Goal: Task Accomplishment & Management: Manage account settings

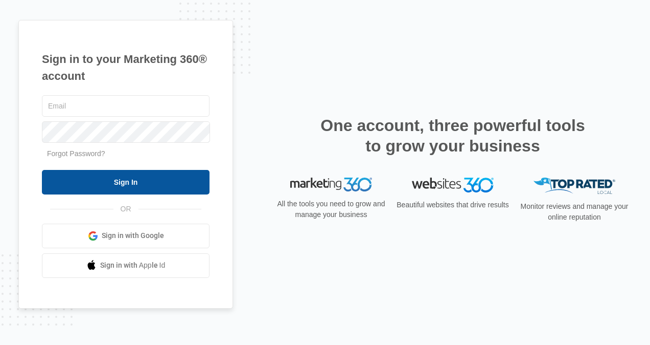
type input "[DOMAIN_NAME][EMAIL_ADDRESS][DOMAIN_NAME]"
click at [149, 178] on input "Sign In" at bounding box center [126, 182] width 168 height 25
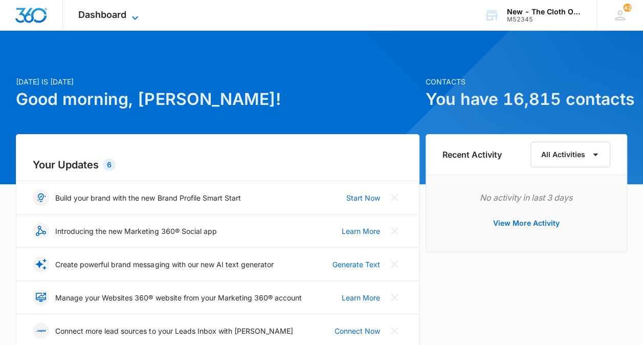
click at [129, 16] on icon at bounding box center [135, 18] width 12 height 12
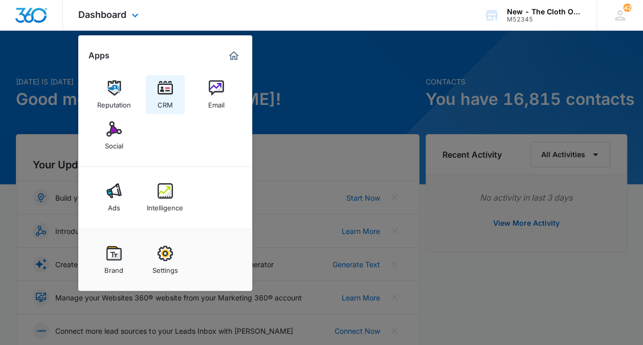
click at [161, 88] on img at bounding box center [164, 87] width 15 height 15
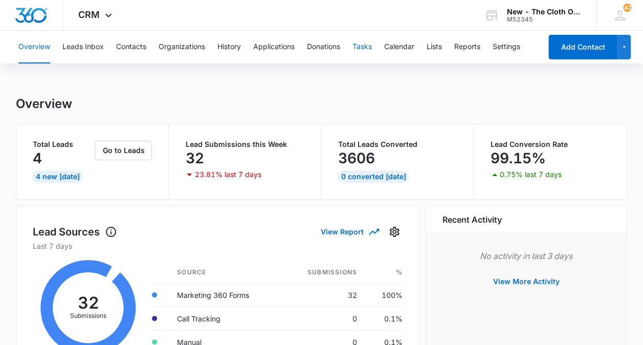
click at [368, 41] on button "Tasks" at bounding box center [361, 47] width 19 height 33
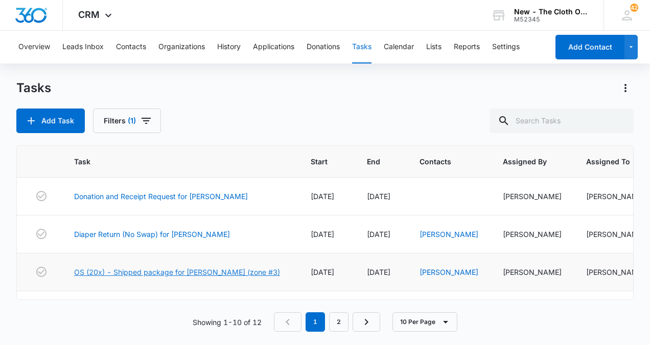
click at [189, 267] on link "OS (20x) - Shipped package for [PERSON_NAME] (zone #3)" at bounding box center [177, 271] width 206 height 11
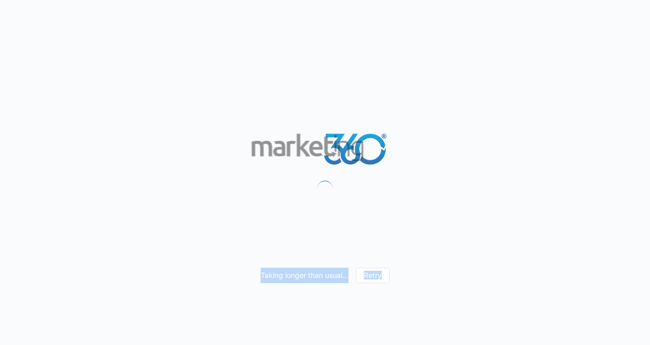
drag, startPoint x: 0, startPoint y: 0, endPoint x: 189, endPoint y: 267, distance: 327.5
click at [189, 267] on div "Taking longer than usual... Retry" at bounding box center [325, 172] width 650 height 345
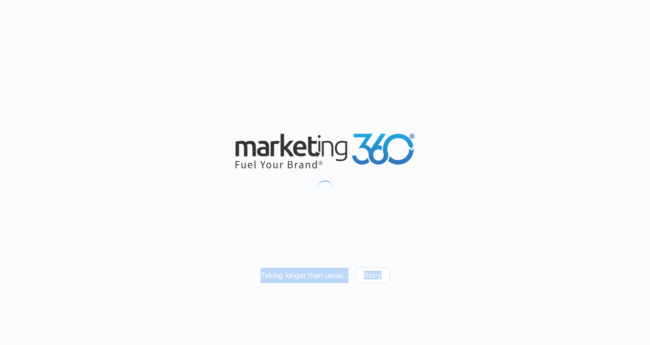
click at [189, 267] on div "Taking longer than usual... Retry" at bounding box center [325, 172] width 650 height 345
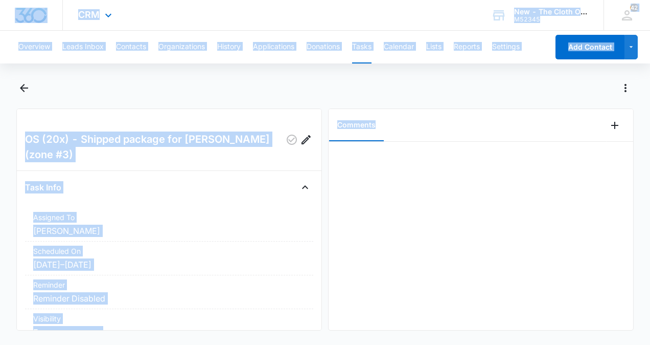
click at [319, 25] on div "CRM Apps Reputation CRM Email Social Ads Intelligence Brand Settings New - The …" at bounding box center [325, 15] width 650 height 31
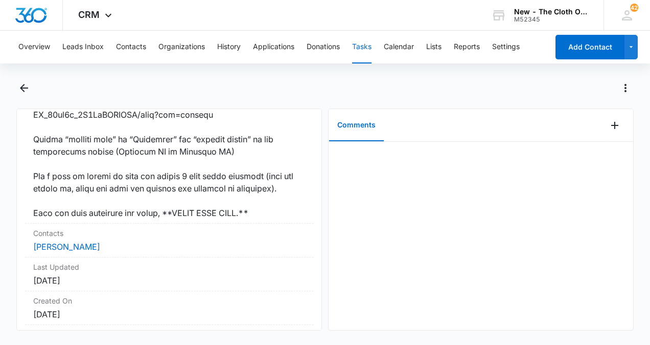
scroll to position [940, 0]
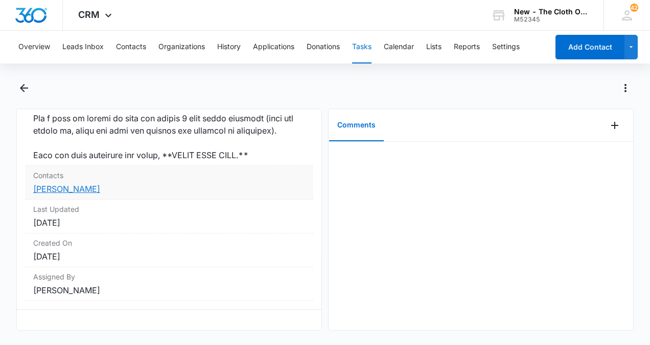
click at [43, 184] on link "[PERSON_NAME]" at bounding box center [66, 189] width 67 height 10
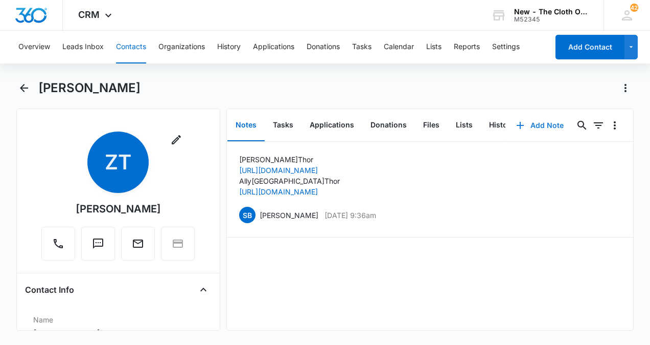
click at [537, 122] on button "Add Note" at bounding box center [540, 125] width 68 height 25
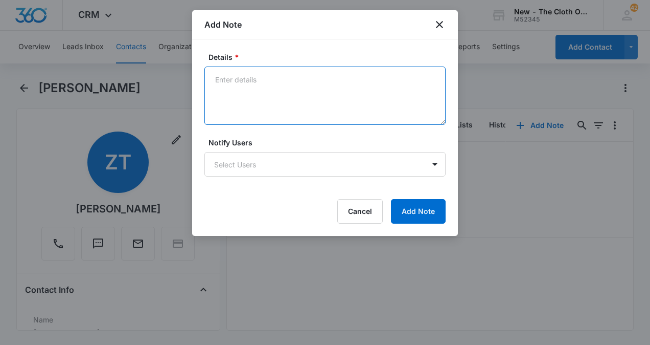
click at [236, 83] on textarea "Details *" at bounding box center [324, 95] width 241 height 58
type textarea "P"
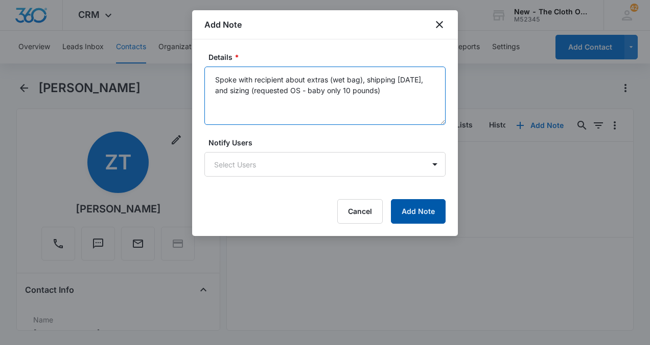
type textarea "Spoke with recipient about extras (wet bag), shipping on Saturday, and sizing (…"
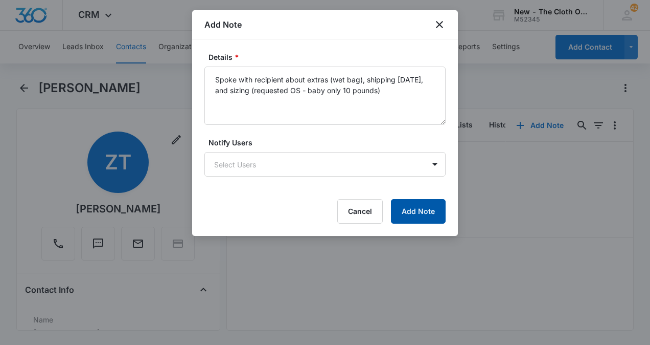
click at [429, 213] on button "Add Note" at bounding box center [418, 211] width 55 height 25
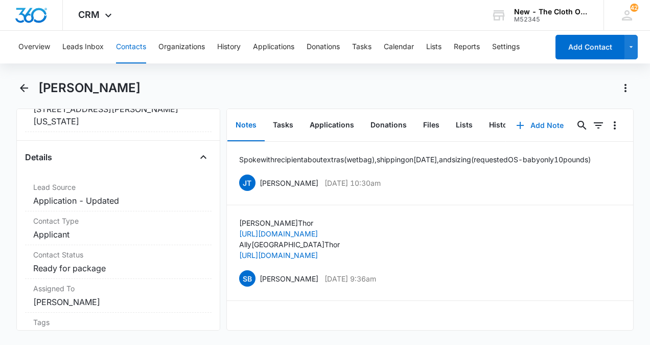
scroll to position [362, 0]
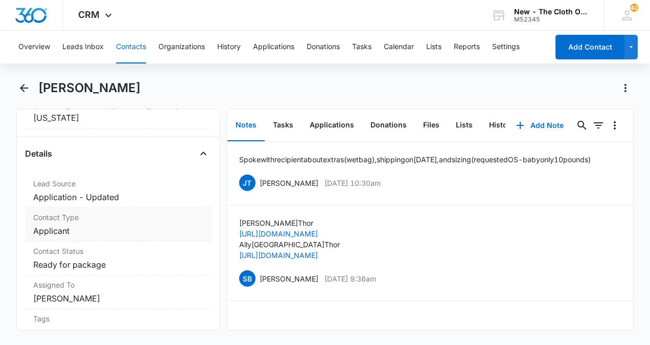
click at [180, 224] on dd "Cancel Save Changes Applicant" at bounding box center [118, 230] width 170 height 12
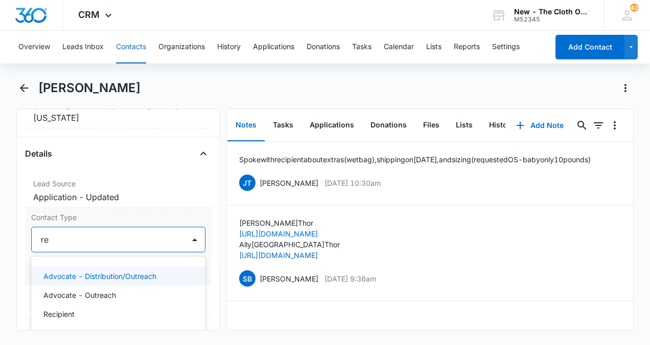
type input "rec"
click at [53, 270] on p "Recipient" at bounding box center [58, 275] width 31 height 11
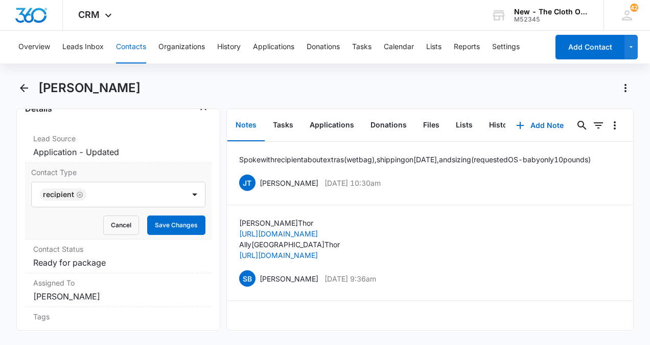
scroll to position [407, 0]
click at [174, 215] on button "Save Changes" at bounding box center [176, 224] width 58 height 19
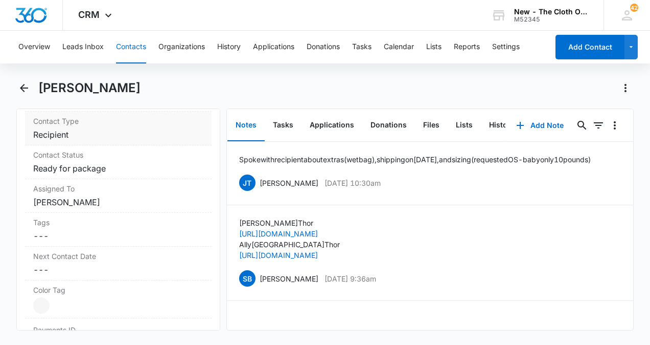
scroll to position [457, 0]
click at [176, 180] on div "Assigned To Cancel Save Changes Jennifer Taylor" at bounding box center [118, 197] width 187 height 34
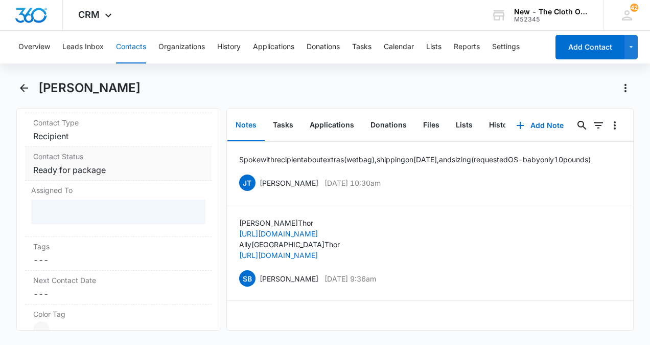
click at [178, 164] on dd "Cancel Save Changes Ready for package" at bounding box center [118, 170] width 170 height 12
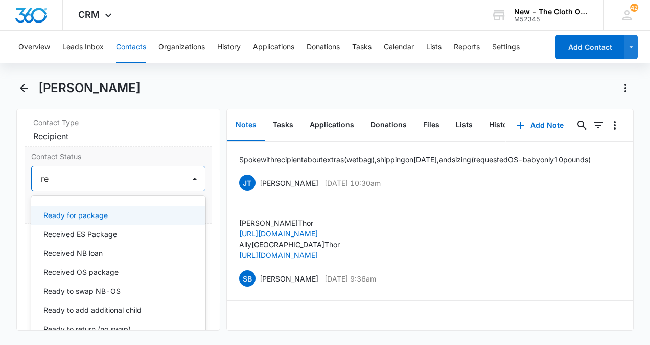
type input "rec"
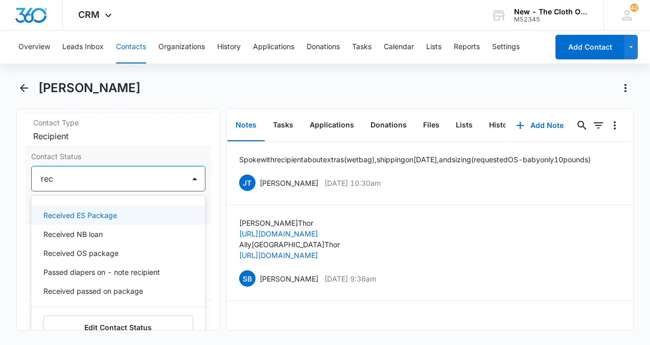
click at [83, 247] on p "Received OS package" at bounding box center [80, 252] width 75 height 11
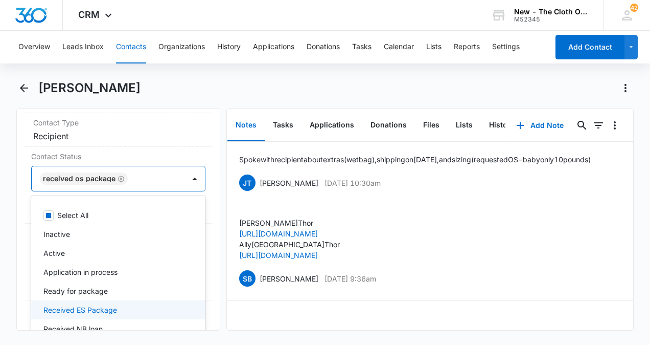
click at [5, 201] on main "Zachary Thor Remove ZT Zachary Thor Contact Info Name Cancel Save Changes Zacha…" at bounding box center [325, 211] width 650 height 263
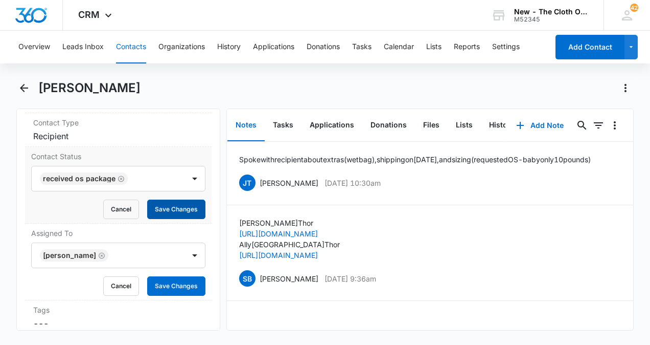
click at [167, 199] on button "Save Changes" at bounding box center [176, 208] width 58 height 19
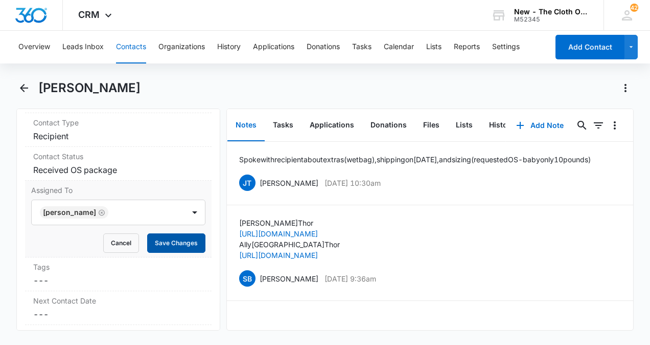
click at [160, 233] on button "Save Changes" at bounding box center [176, 242] width 58 height 19
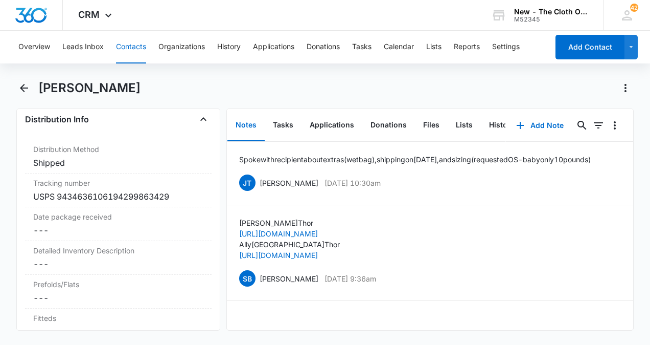
scroll to position [2475, 0]
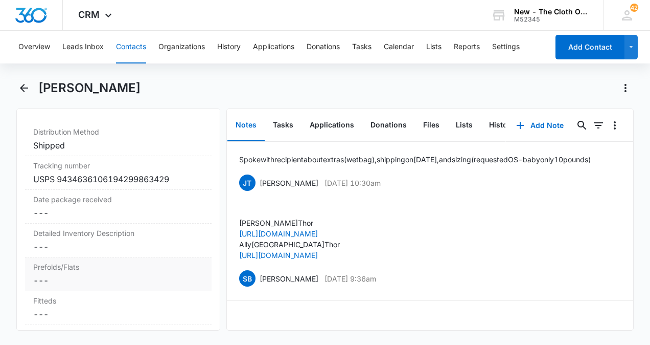
click at [52, 261] on label "Prefolds/Flats" at bounding box center [118, 266] width 170 height 11
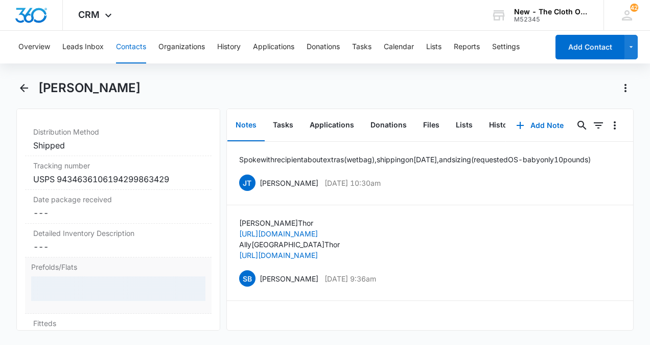
click at [56, 276] on div at bounding box center [118, 288] width 174 height 25
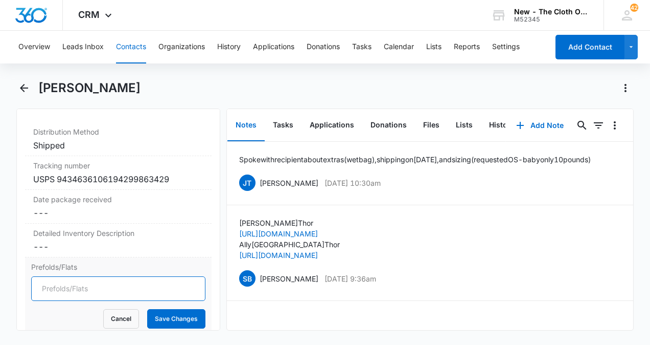
click at [74, 276] on input "Prefolds/Flats" at bounding box center [118, 288] width 174 height 25
type input "1"
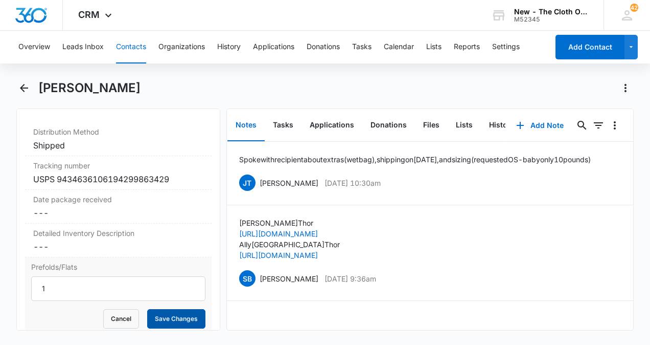
click at [169, 309] on button "Save Changes" at bounding box center [176, 318] width 58 height 19
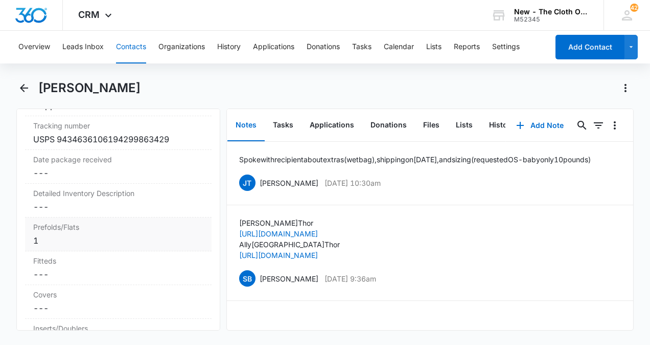
scroll to position [2515, 0]
click at [84, 267] on dd "Cancel Save Changes ---" at bounding box center [118, 273] width 170 height 12
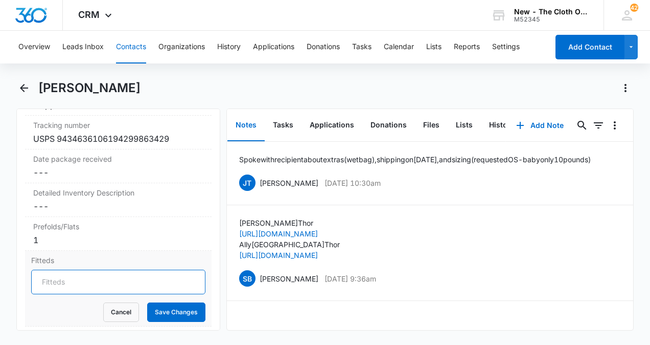
click at [85, 269] on input "Fitteds" at bounding box center [118, 281] width 174 height 25
type input "2"
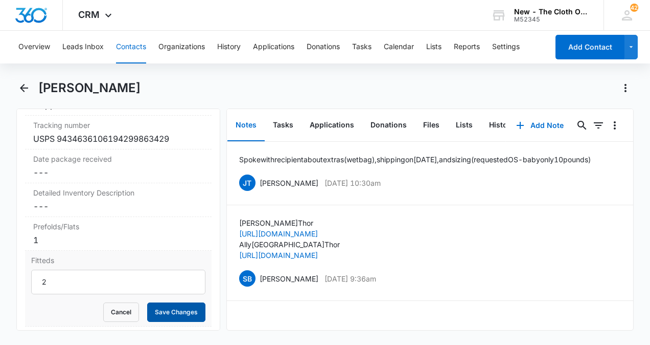
click at [179, 306] on button "Save Changes" at bounding box center [176, 311] width 58 height 19
click at [71, 300] on div "Covers Cancel Save Changes ---" at bounding box center [118, 301] width 187 height 34
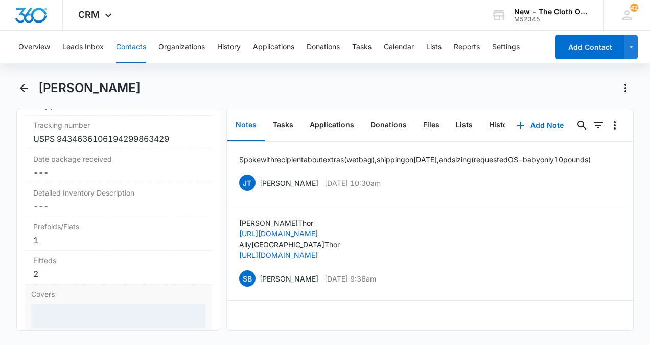
click at [76, 303] on div at bounding box center [118, 315] width 174 height 25
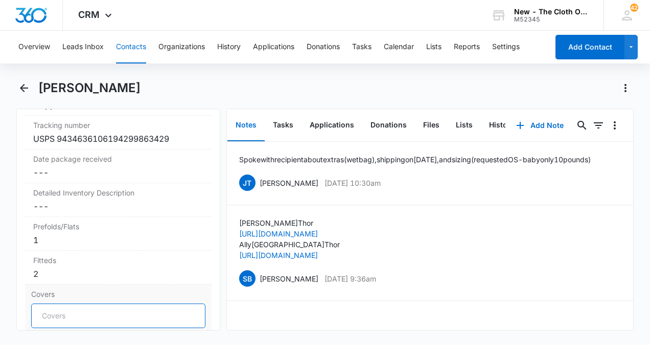
click at [74, 303] on input "Covers" at bounding box center [118, 315] width 174 height 25
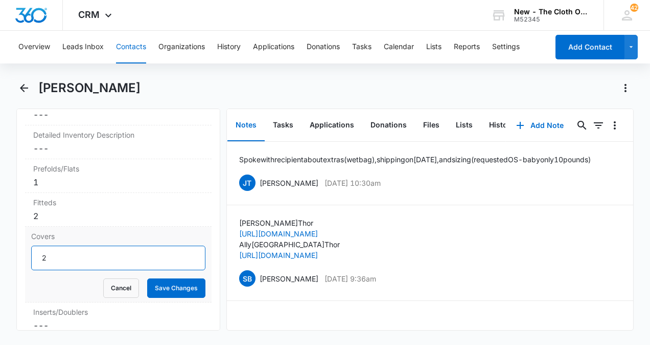
scroll to position [2599, 0]
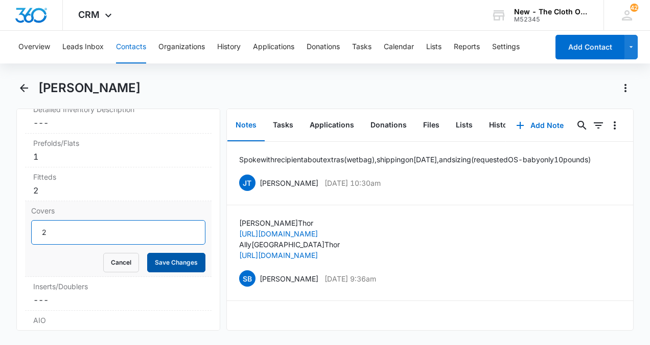
type input "2"
click at [185, 253] on button "Save Changes" at bounding box center [176, 262] width 58 height 19
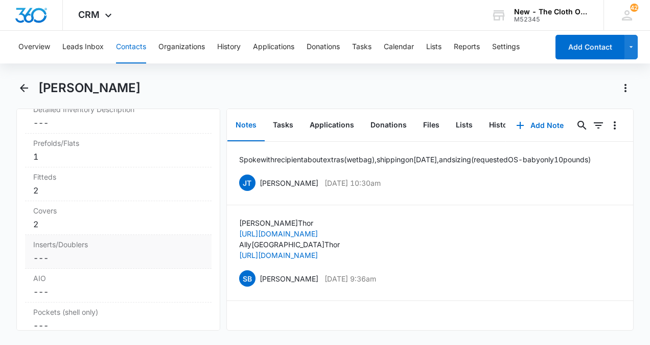
click at [75, 252] on dd "Cancel Save Changes ---" at bounding box center [118, 258] width 170 height 12
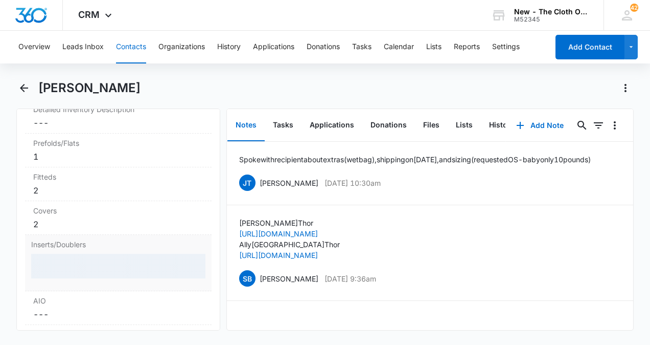
click at [78, 254] on div at bounding box center [118, 266] width 174 height 25
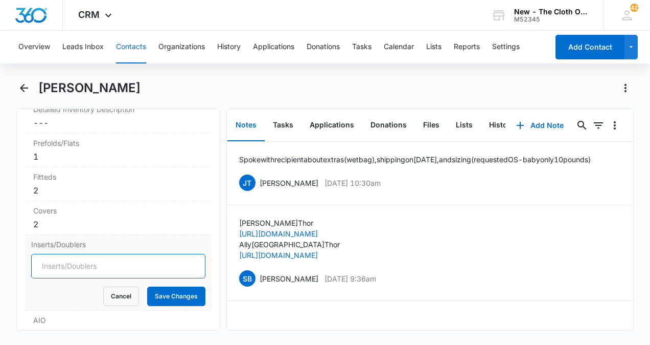
click at [122, 254] on input "Inserts/Doublers" at bounding box center [118, 266] width 174 height 25
type input "26"
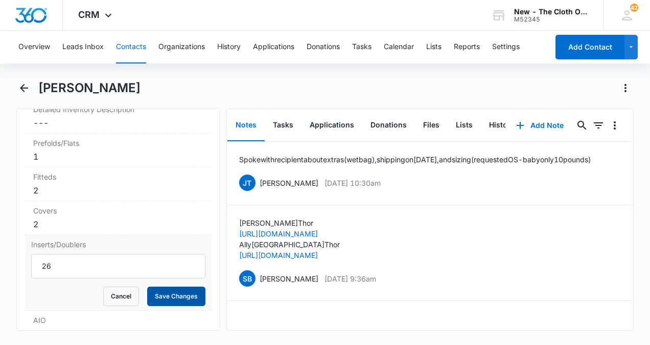
click at [173, 286] on button "Save Changes" at bounding box center [176, 295] width 58 height 19
click at [129, 285] on dd "Cancel Save Changes ---" at bounding box center [118, 291] width 170 height 12
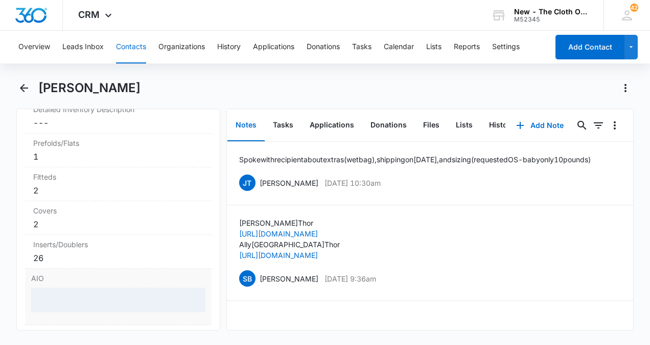
click at [139, 287] on div at bounding box center [118, 299] width 174 height 25
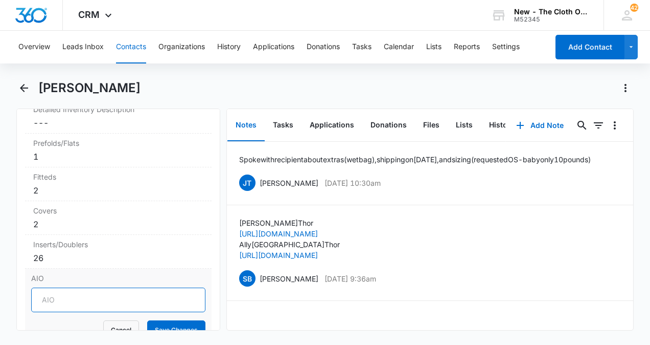
click at [116, 294] on input "AIO" at bounding box center [118, 299] width 174 height 25
click at [103, 287] on input "AIO" at bounding box center [118, 299] width 174 height 25
type input "2"
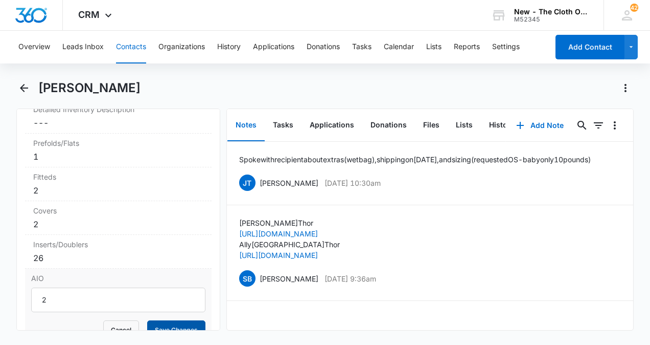
click at [169, 321] on button "Save Changes" at bounding box center [176, 329] width 58 height 19
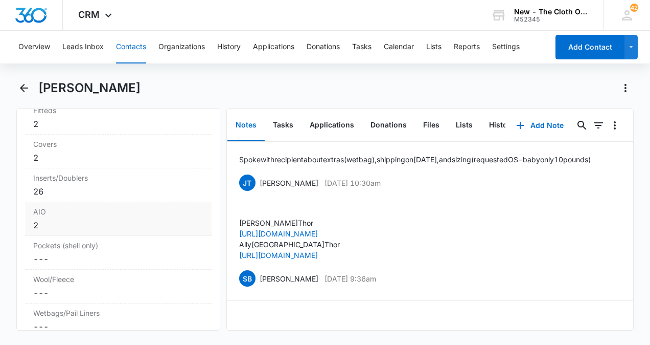
scroll to position [2666, 0]
click at [153, 252] on dd "Cancel Save Changes ---" at bounding box center [118, 258] width 170 height 12
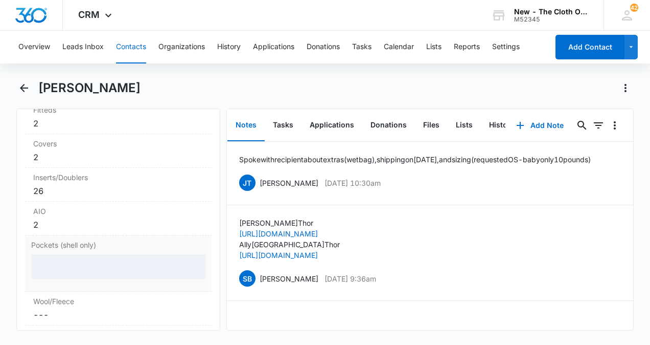
click at [146, 256] on div at bounding box center [118, 266] width 174 height 25
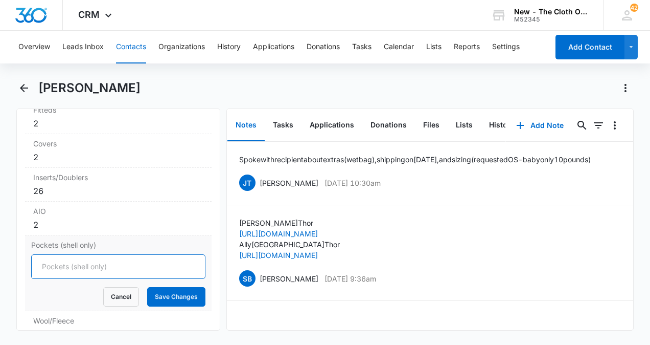
click at [101, 254] on input "Pockets (shell only)" at bounding box center [118, 266] width 174 height 25
type input "9"
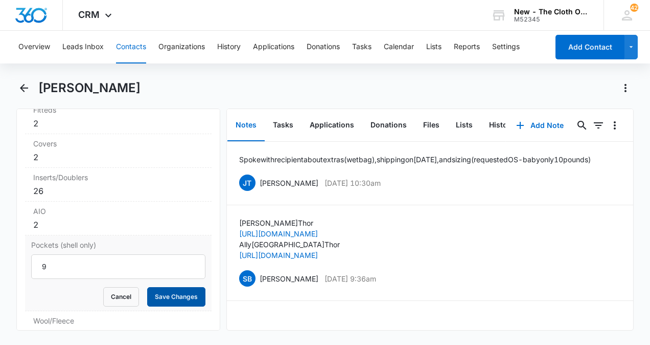
click at [178, 287] on button "Save Changes" at bounding box center [176, 296] width 58 height 19
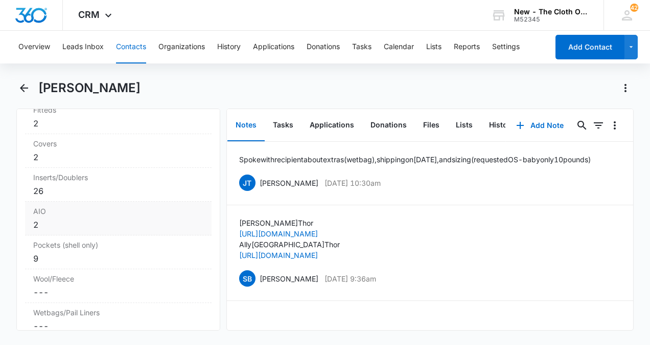
click at [72, 218] on div "2" at bounding box center [118, 224] width 170 height 12
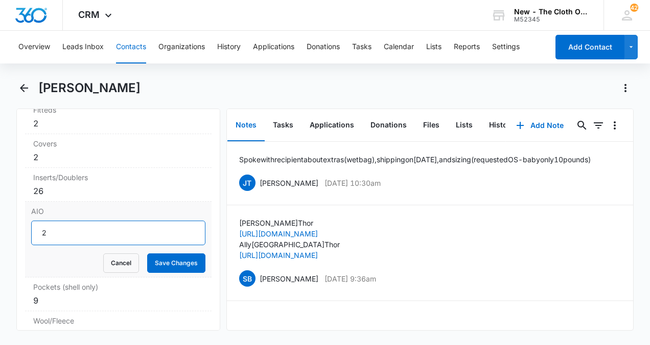
click at [80, 220] on input "2" at bounding box center [118, 232] width 174 height 25
type input "4"
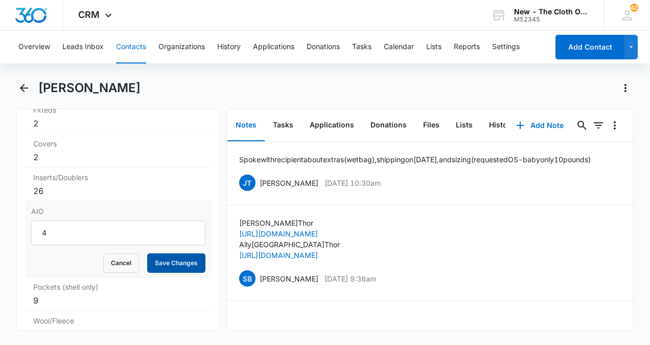
click at [172, 253] on button "Save Changes" at bounding box center [176, 262] width 58 height 19
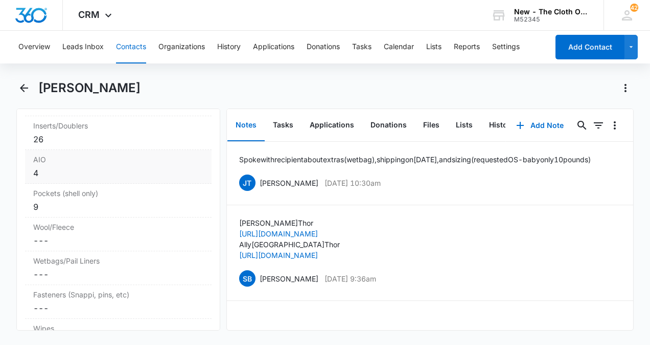
scroll to position [2721, 0]
click at [128, 264] on dd "Cancel Save Changes ---" at bounding box center [118, 270] width 170 height 12
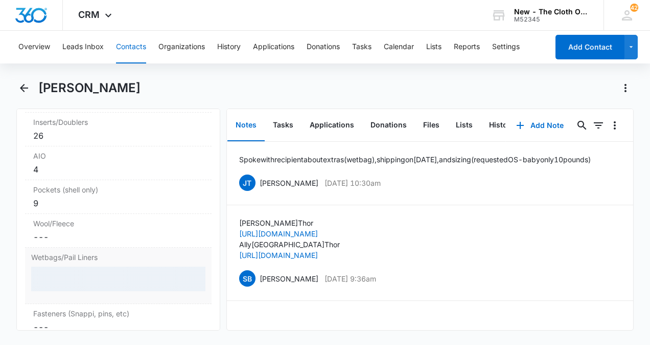
click at [111, 269] on div at bounding box center [118, 278] width 174 height 25
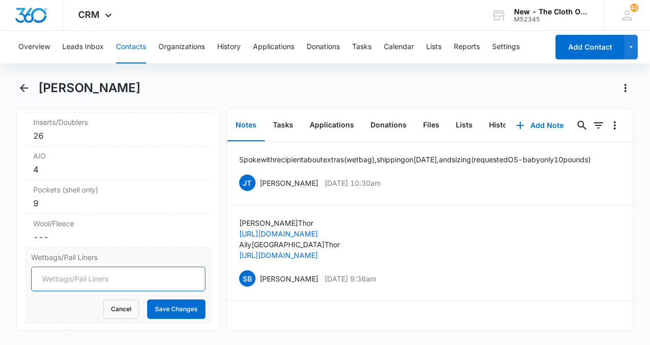
click at [96, 266] on input "Wetbags/Pail Liners" at bounding box center [118, 278] width 174 height 25
type input "1"
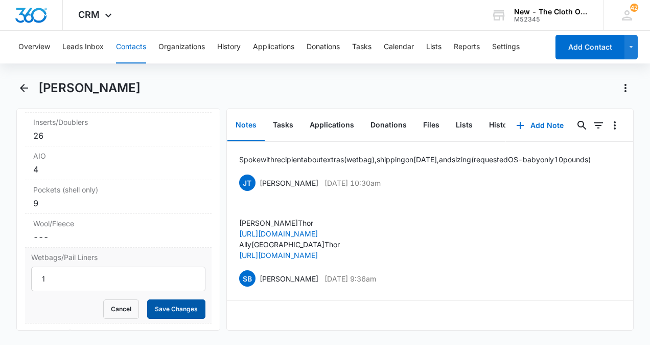
click at [168, 299] on button "Save Changes" at bounding box center [176, 308] width 58 height 19
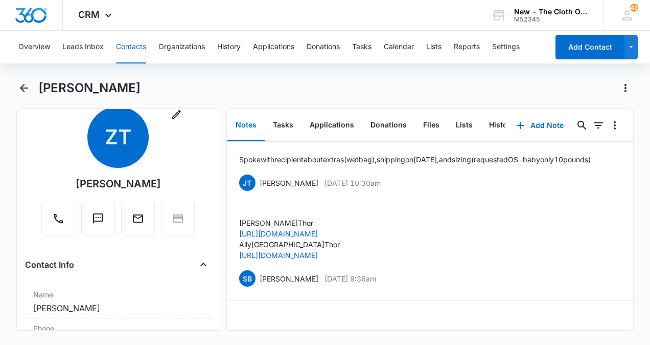
scroll to position [0, 0]
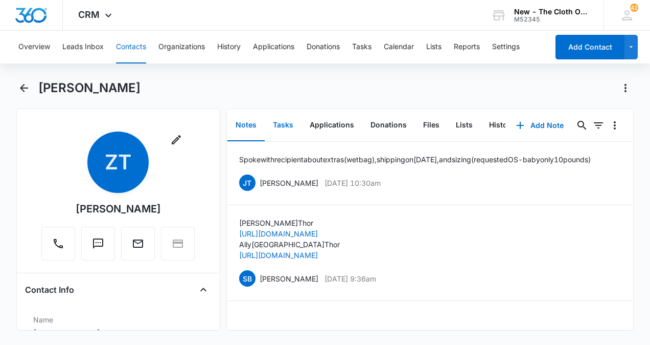
click at [287, 126] on button "Tasks" at bounding box center [283, 125] width 37 height 32
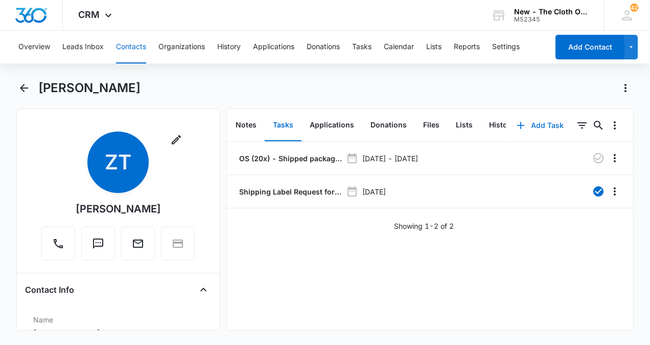
click at [540, 130] on button "Add Task" at bounding box center [540, 125] width 67 height 25
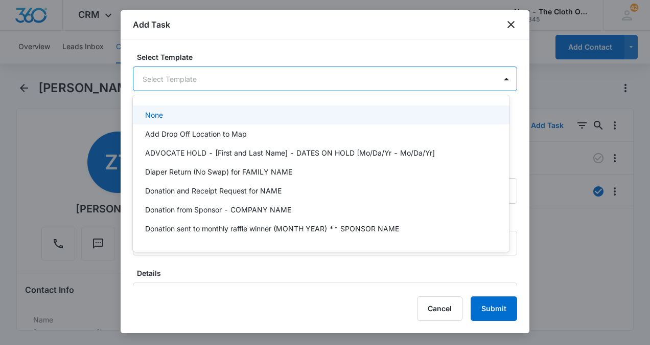
click at [448, 77] on body "CRM Apps Reputation CRM Email Social Ads Intelligence Brand Settings New - The …" at bounding box center [325, 172] width 650 height 345
click at [444, 41] on div "Select Template 23 results available. Use Up and Down to choose options, press …" at bounding box center [325, 162] width 409 height 246
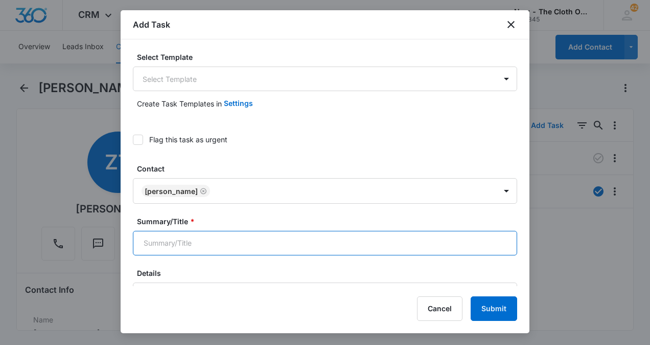
click at [339, 246] on input "Summary/Title *" at bounding box center [325, 243] width 384 height 25
type input "1 week follow up"
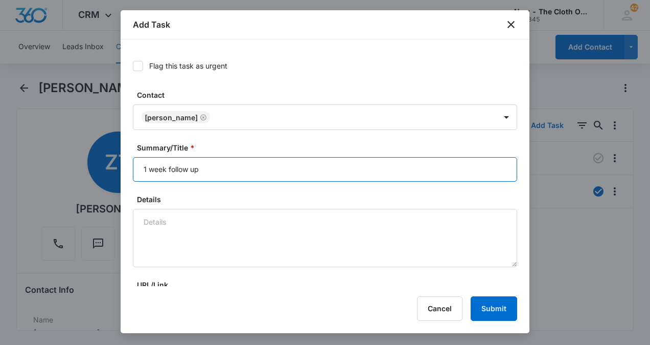
scroll to position [76, 0]
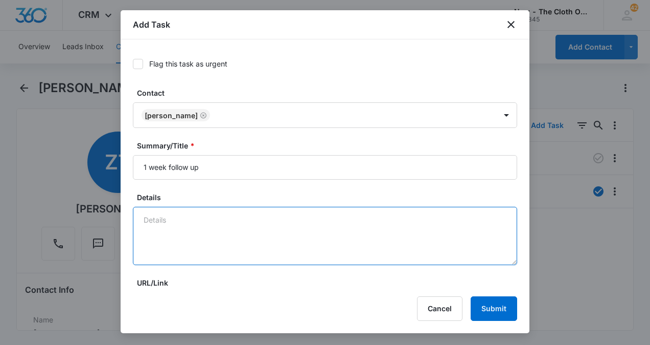
click at [327, 233] on textarea "Details" at bounding box center [325, 236] width 384 height 58
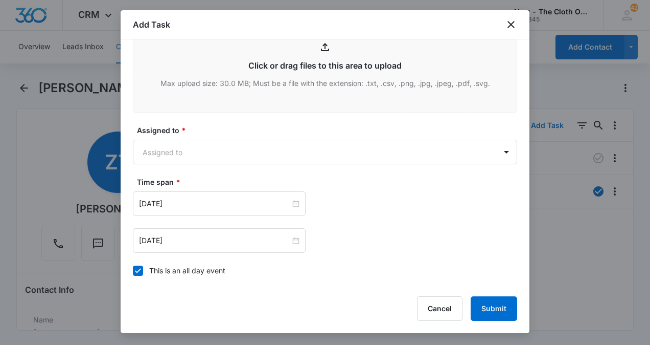
scroll to position [564, 0]
type textarea "Ship 9/13/25 Requested OS (baby only 6 weeks, 10 lbs) Spoke before about weight…"
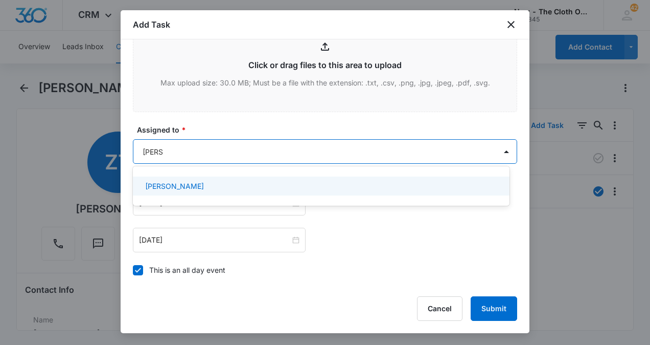
type input "jennifer"
click at [406, 188] on div "[PERSON_NAME]" at bounding box center [320, 185] width 350 height 11
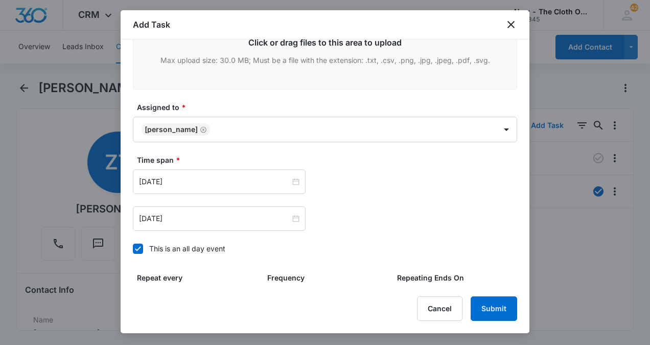
scroll to position [587, 0]
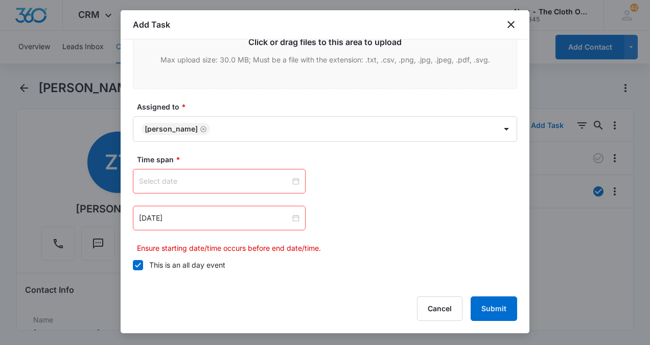
click at [239, 180] on input at bounding box center [214, 180] width 151 height 11
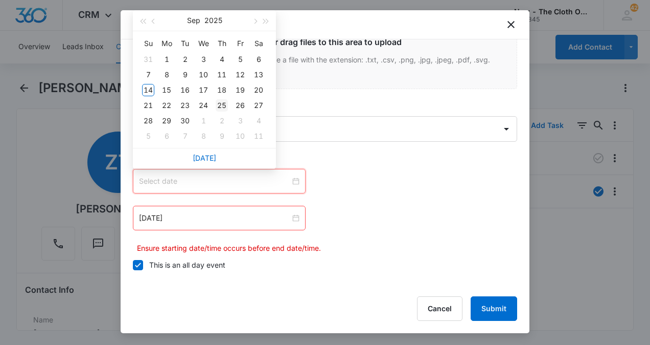
click at [224, 106] on div "25" at bounding box center [222, 105] width 12 height 12
type input "Sep 25, 2025"
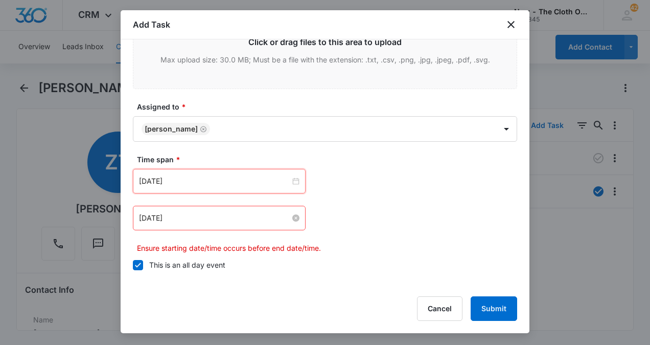
click at [219, 219] on input "Sep 14, 2025" at bounding box center [214, 217] width 151 height 11
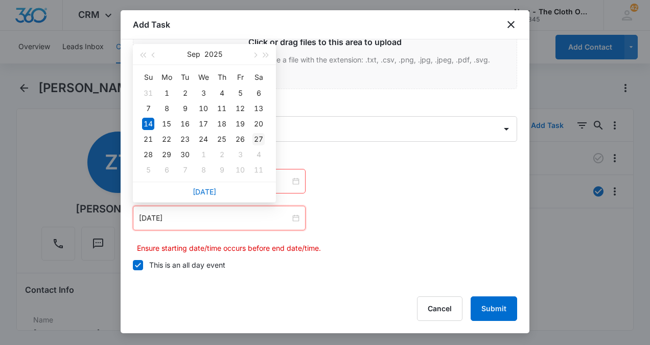
click at [259, 139] on div "27" at bounding box center [259, 139] width 12 height 12
type input "Sep 27, 2025"
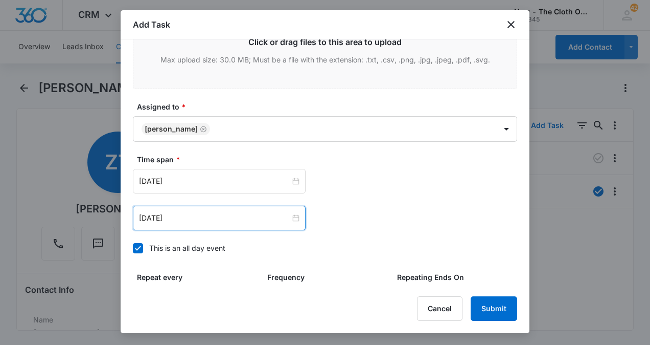
click at [362, 247] on label "This is an all day event" at bounding box center [325, 247] width 384 height 11
click at [133, 248] on input "This is an all day event" at bounding box center [133, 248] width 0 height 0
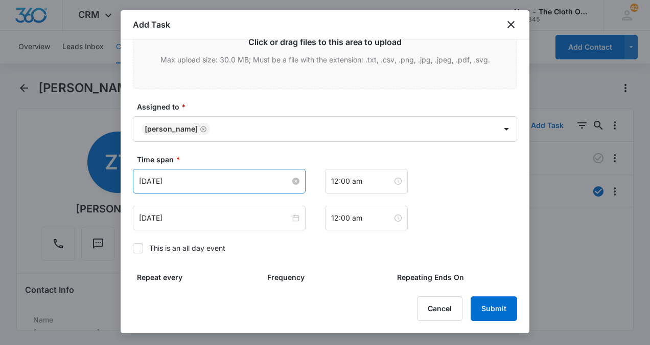
click at [228, 183] on input "Sep 14, 2025" at bounding box center [214, 180] width 151 height 11
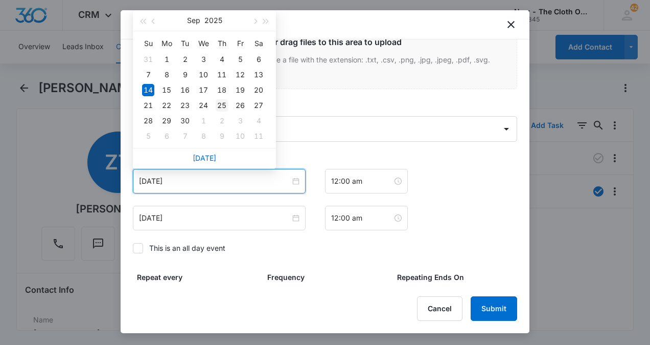
click at [224, 107] on div "25" at bounding box center [222, 105] width 12 height 12
type input "Sep 25, 2025"
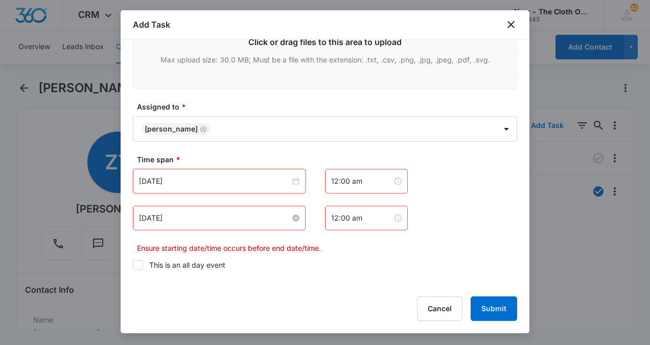
click at [209, 220] on input "Sep 14, 2025" at bounding box center [214, 217] width 151 height 11
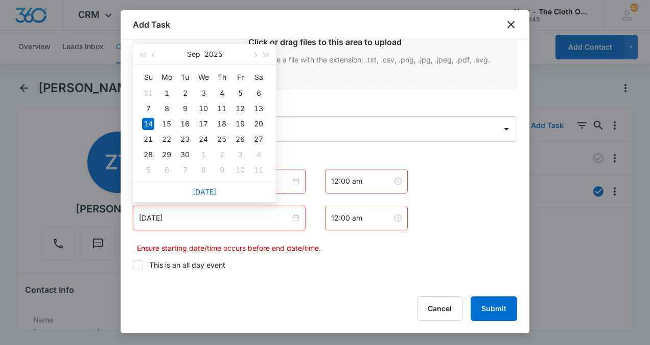
click at [260, 141] on div "27" at bounding box center [259, 139] width 12 height 12
type input "Sep 27, 2025"
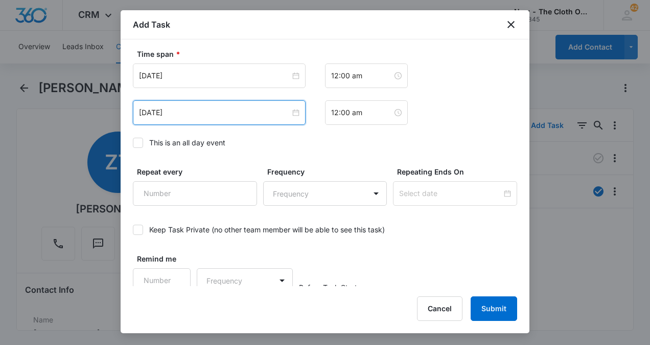
scroll to position [697, 0]
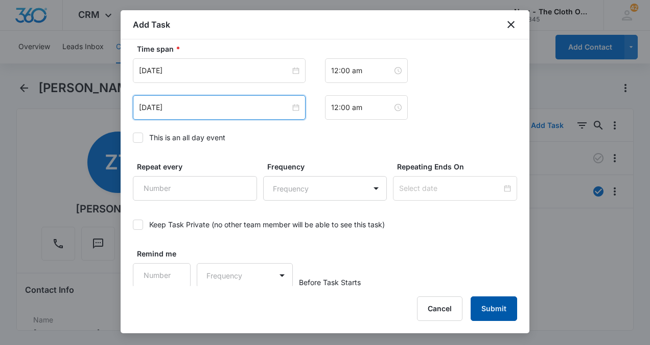
click at [497, 317] on button "Submit" at bounding box center [494, 308] width 47 height 25
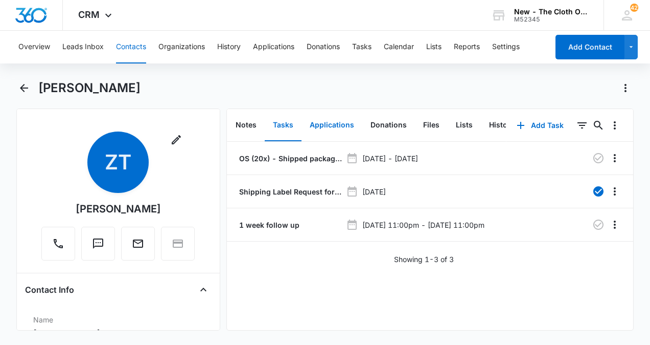
click at [339, 124] on button "Applications" at bounding box center [332, 125] width 61 height 32
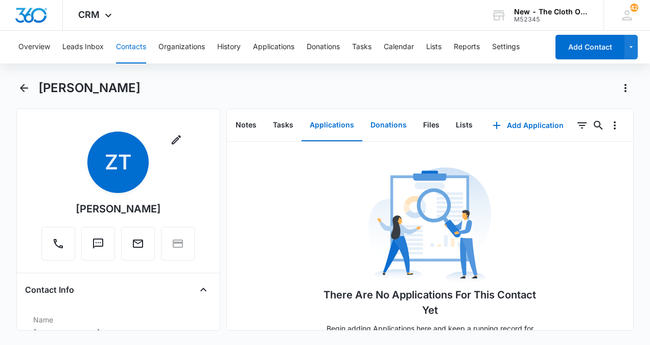
click at [393, 130] on button "Donations" at bounding box center [388, 125] width 53 height 32
click at [432, 127] on button "Files" at bounding box center [431, 125] width 33 height 32
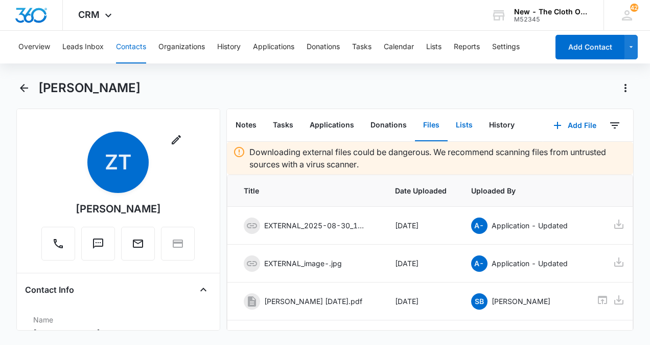
click at [463, 128] on button "Lists" at bounding box center [464, 125] width 33 height 32
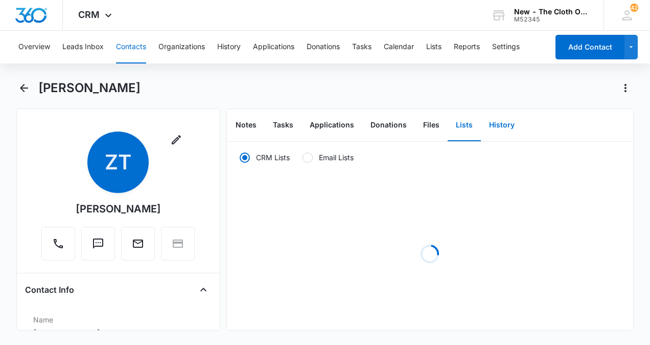
click at [492, 132] on button "History" at bounding box center [502, 125] width 42 height 32
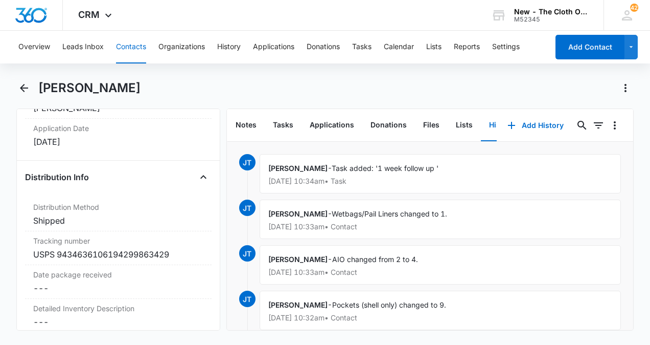
scroll to position [2394, 0]
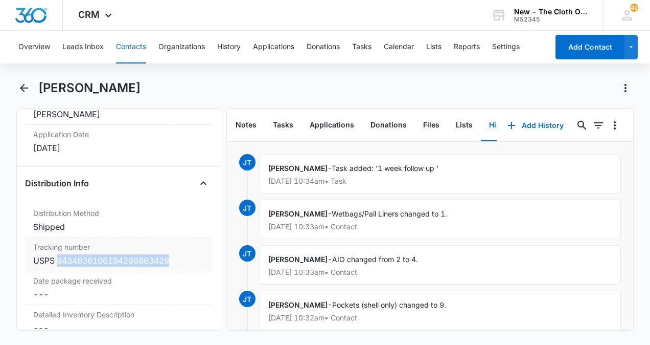
drag, startPoint x: 58, startPoint y: 247, endPoint x: 179, endPoint y: 247, distance: 120.7
click at [179, 254] on div "USPS 9434636106194299863429" at bounding box center [118, 260] width 170 height 12
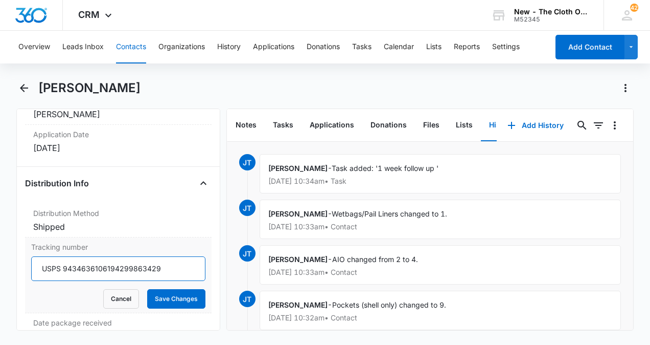
drag, startPoint x: 62, startPoint y: 254, endPoint x: 170, endPoint y: 265, distance: 109.0
click at [170, 265] on input "USPS 9434636106194299863429" at bounding box center [118, 268] width 174 height 25
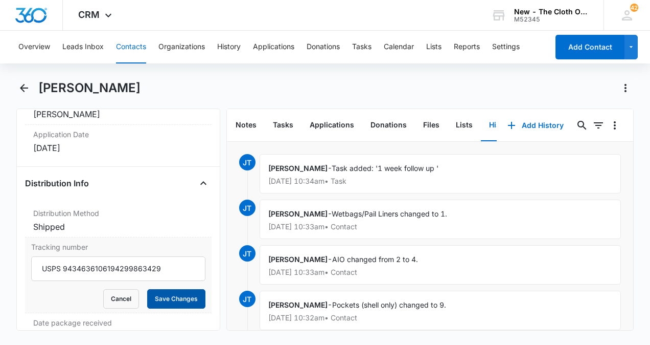
click at [168, 289] on button "Save Changes" at bounding box center [176, 298] width 58 height 19
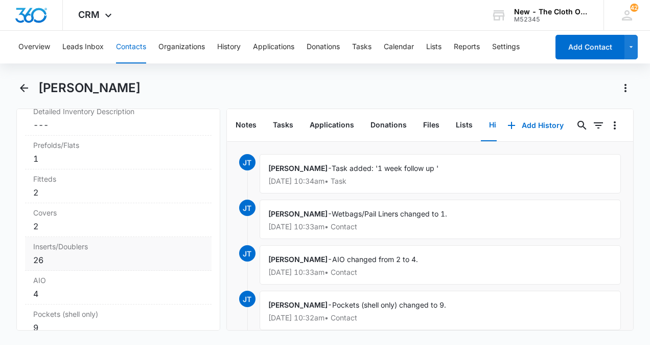
scroll to position [2608, 0]
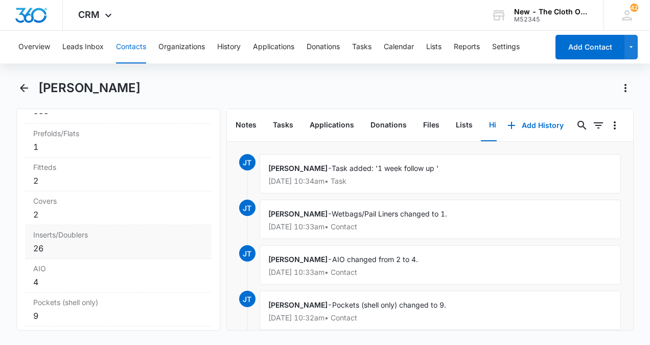
click at [56, 239] on div "Inserts/Doublers Cancel Save Changes 26" at bounding box center [118, 242] width 187 height 34
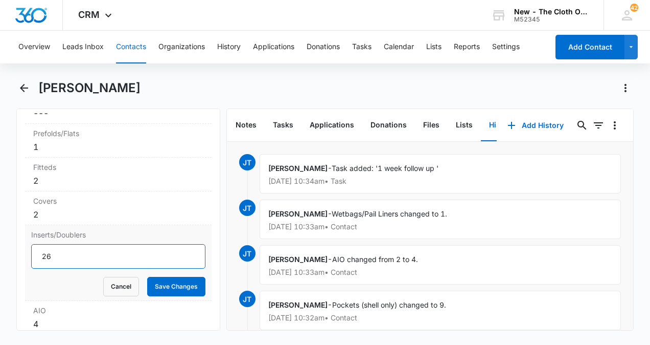
click at [56, 244] on input "26" at bounding box center [118, 256] width 174 height 25
type input "27"
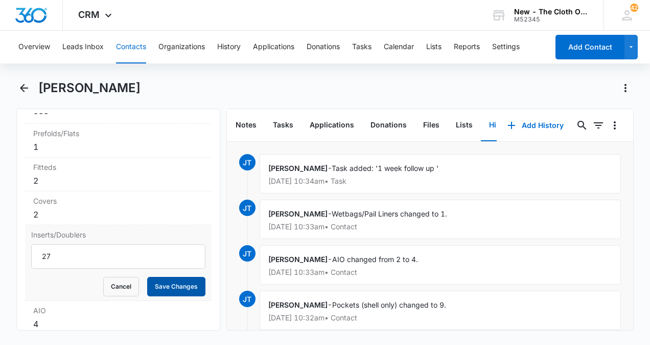
click at [166, 277] on button "Save Changes" at bounding box center [176, 286] width 58 height 19
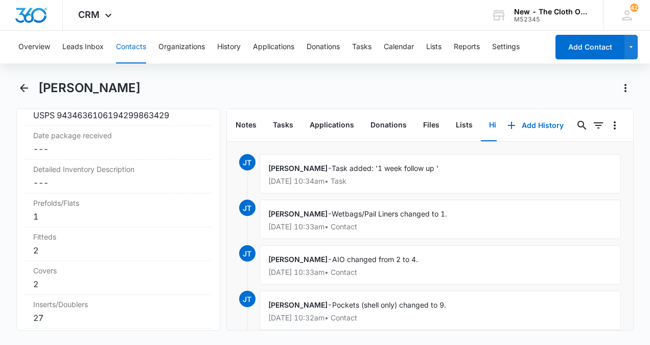
scroll to position [2533, 0]
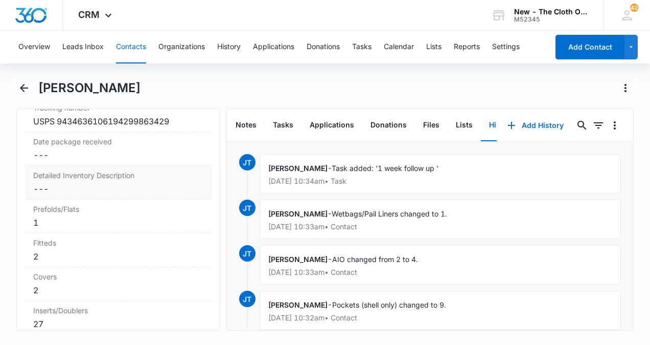
click at [96, 183] on dd "Cancel Save Changes ---" at bounding box center [118, 189] width 170 height 12
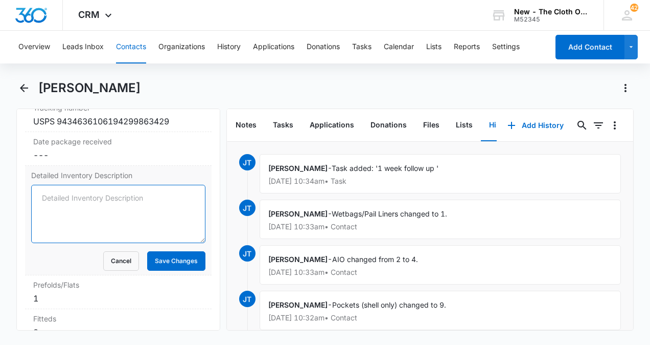
click at [92, 185] on textarea "Detailed Inventory Description" at bounding box center [118, 214] width 174 height 58
paste textarea "20 CH OS: 4 AIO/AI2: (includes 4 snap-in inserts)*1 Fluffy Ducks pink flower EU…"
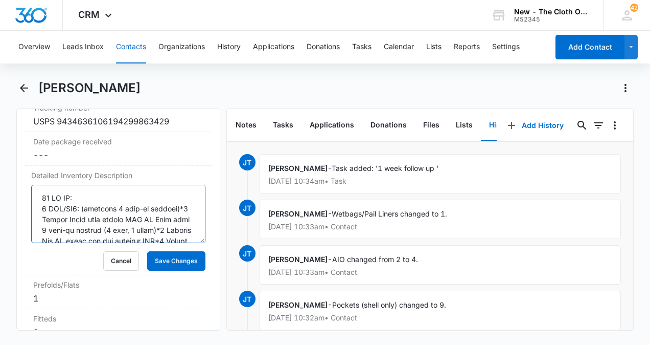
scroll to position [486, 0]
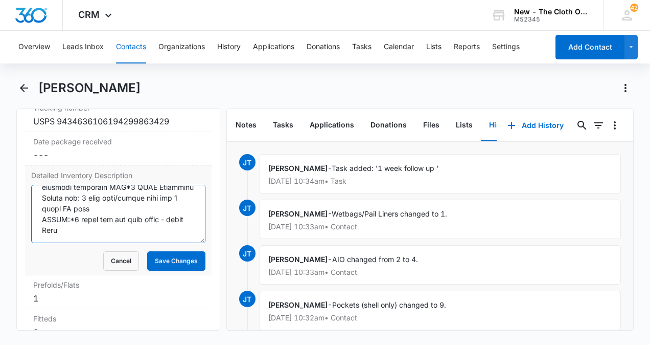
type textarea "20 CH OS: 4 AIO/AI2: (includes 4 snap-in inserts)*1 Fluffy Ducks pink flower EU…"
click at [151, 236] on form "Cancel Save Changes" at bounding box center [118, 228] width 174 height 86
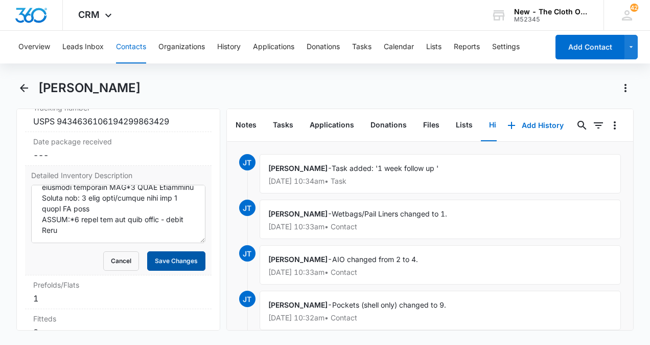
click at [151, 251] on button "Save Changes" at bounding box center [176, 260] width 58 height 19
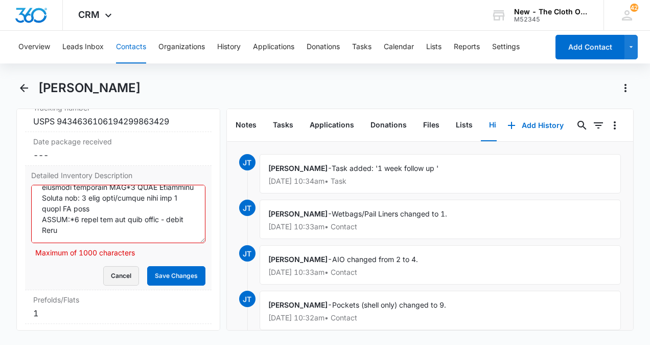
click at [127, 266] on button "Cancel" at bounding box center [121, 275] width 36 height 19
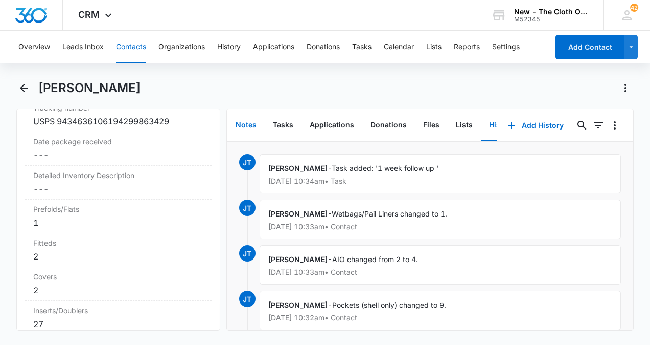
click at [251, 123] on button "Notes" at bounding box center [246, 125] width 37 height 32
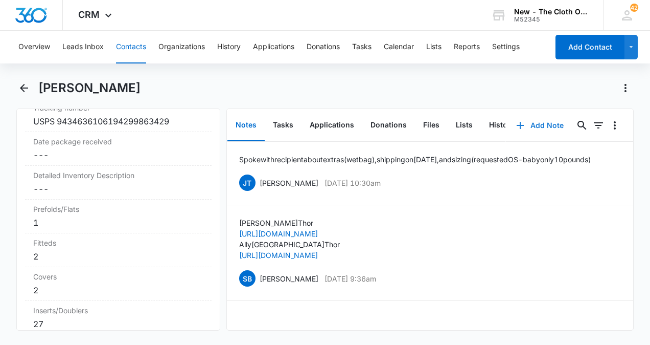
click at [533, 121] on button "Add Note" at bounding box center [540, 125] width 68 height 25
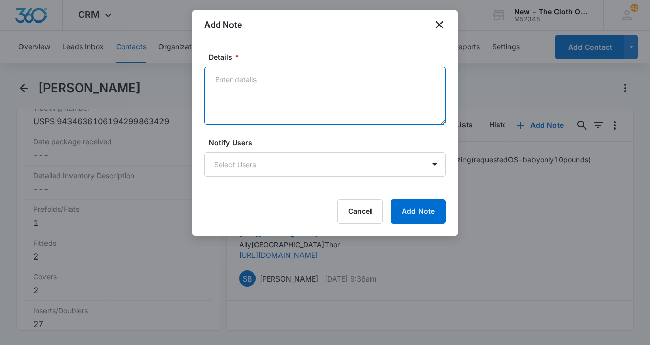
click at [227, 80] on textarea "Details *" at bounding box center [324, 95] width 241 height 58
paste textarea "20 CH OS: 4 AIO/AI2: (includes 4 snap-in inserts)*1 Fluffy Ducks pink flower EU…"
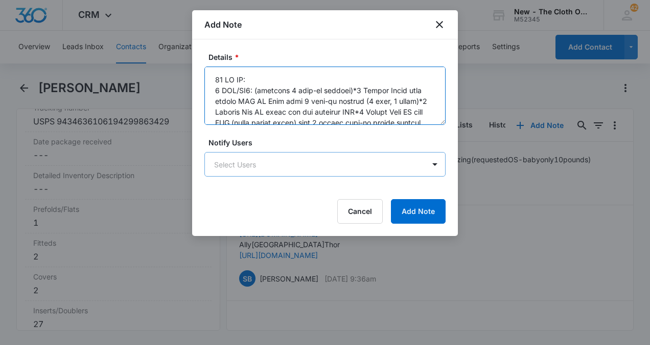
scroll to position [292, 0]
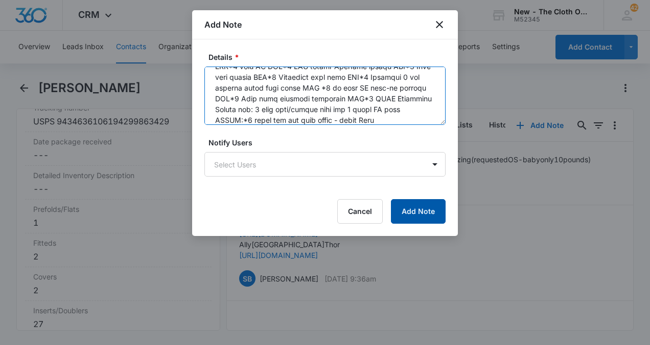
type textarea "20 CH OS: 4 AIO/AI2: (includes 4 snap-in inserts)*1 Fluffy Ducks pink flower EU…"
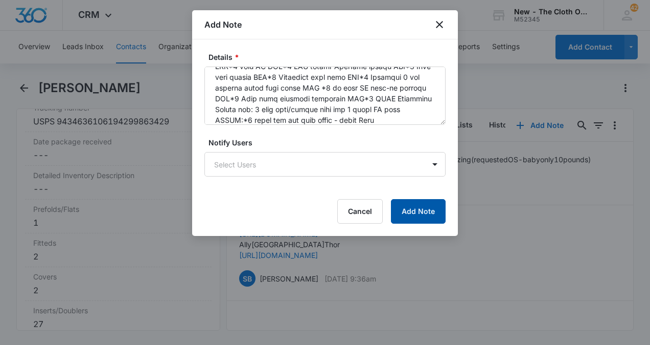
click at [414, 209] on button "Add Note" at bounding box center [418, 211] width 55 height 25
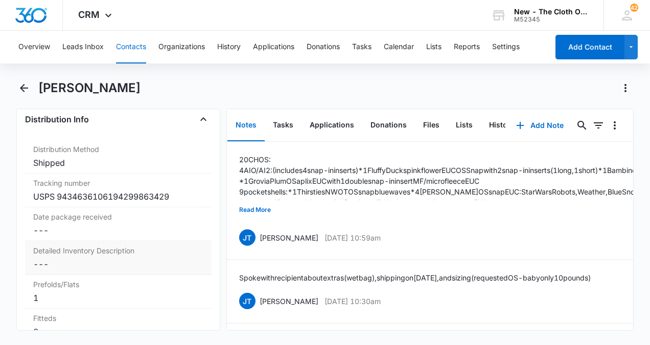
click at [64, 258] on dd "Cancel Save Changes ---" at bounding box center [118, 264] width 170 height 12
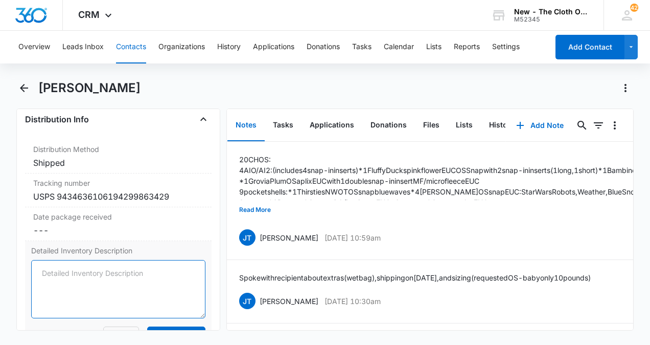
click at [64, 260] on textarea "Detailed Inventory Description" at bounding box center [118, 289] width 174 height 58
type textarea "See notes for 20 CH OS inventory Sept. 2025 Taylor"
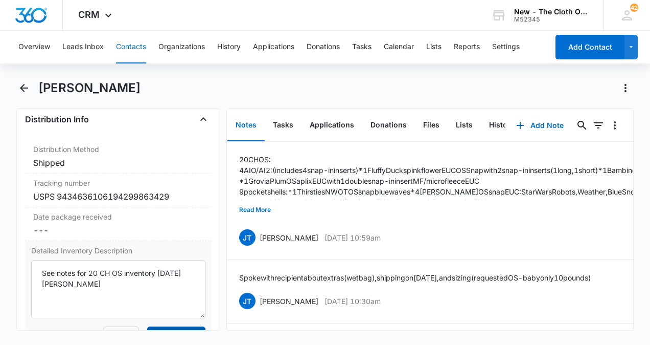
click at [152, 326] on button "Save Changes" at bounding box center [176, 335] width 58 height 19
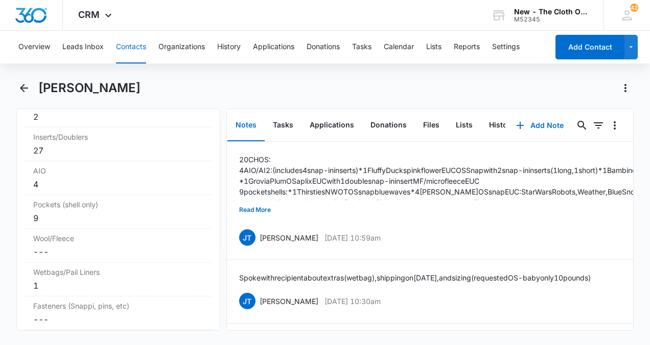
scroll to position [2717, 0]
click at [285, 118] on button "Tasks" at bounding box center [283, 125] width 37 height 32
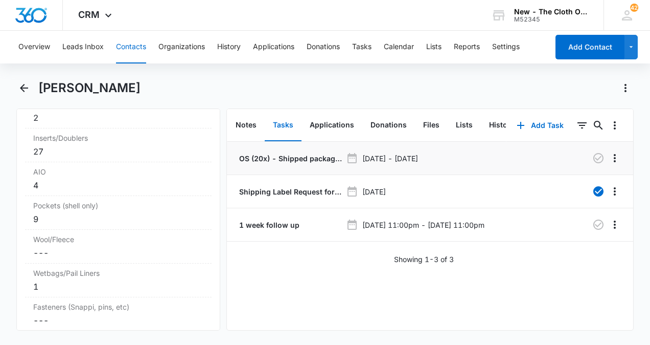
click at [290, 157] on p "OS (20x) - Shipped package for [PERSON_NAME] (zone #3)" at bounding box center [289, 158] width 105 height 11
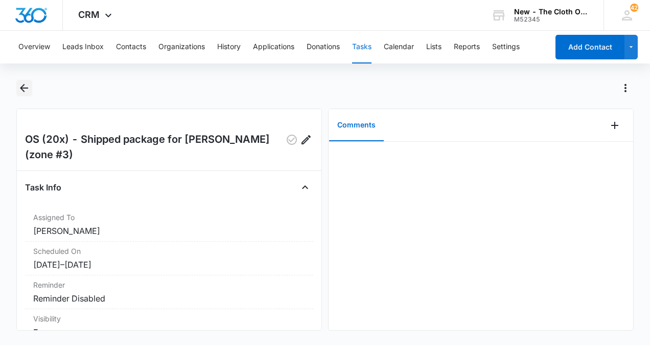
click at [20, 91] on icon "Back" at bounding box center [24, 88] width 12 height 12
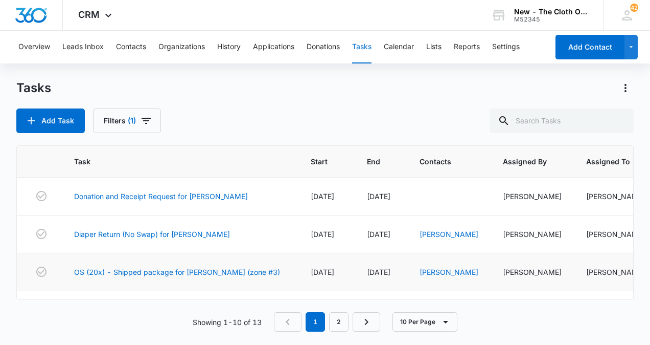
click at [269, 260] on td "OS (20x) - Shipped package for [PERSON_NAME] (zone #3)" at bounding box center [180, 272] width 237 height 38
click at [443, 276] on div "[PERSON_NAME]" at bounding box center [449, 271] width 59 height 11
click at [443, 274] on link "[PERSON_NAME]" at bounding box center [449, 271] width 59 height 9
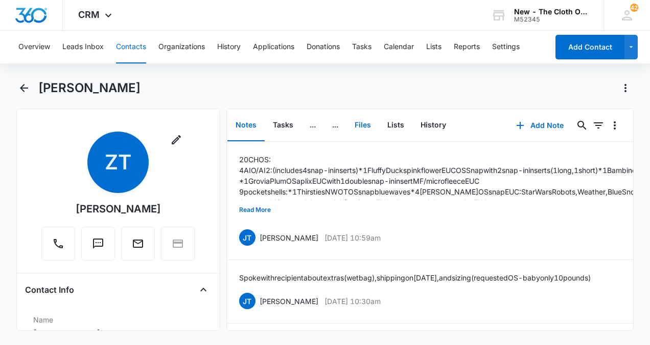
click at [365, 123] on button "Files" at bounding box center [363, 125] width 33 height 32
